Goal: Task Accomplishment & Management: Use online tool/utility

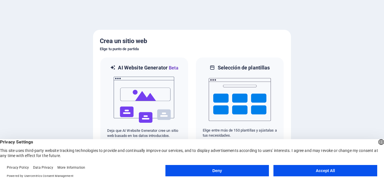
click at [329, 169] on button "Accept All" at bounding box center [325, 170] width 104 height 11
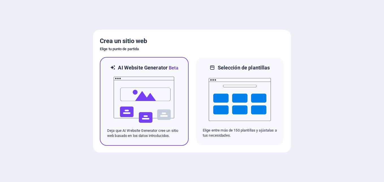
click at [174, 85] on img at bounding box center [144, 99] width 62 height 57
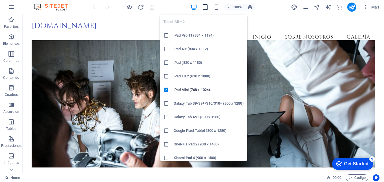
click at [205, 6] on icon "button" at bounding box center [205, 7] width 7 height 7
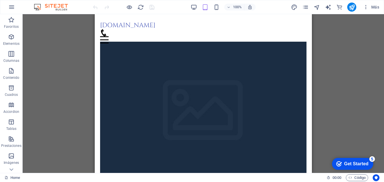
click at [198, 8] on div "100%" at bounding box center [222, 7] width 65 height 9
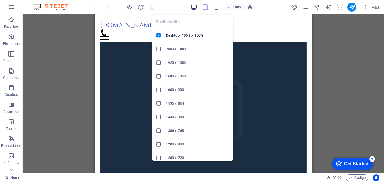
click at [196, 5] on icon "button" at bounding box center [194, 7] width 7 height 7
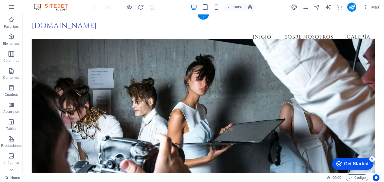
click at [193, 68] on figure at bounding box center [203, 111] width 343 height 144
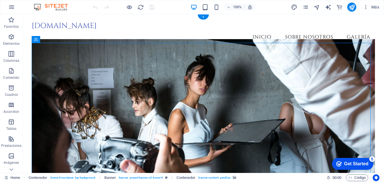
click at [193, 68] on figure at bounding box center [203, 111] width 343 height 144
click at [101, 73] on figure at bounding box center [203, 111] width 343 height 144
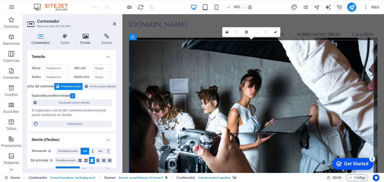
click at [88, 35] on icon at bounding box center [85, 36] width 19 height 6
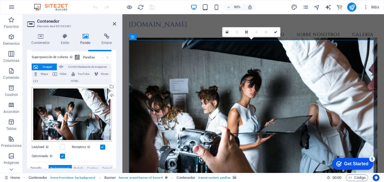
scroll to position [28, 0]
